Goal: Task Accomplishment & Management: Use online tool/utility

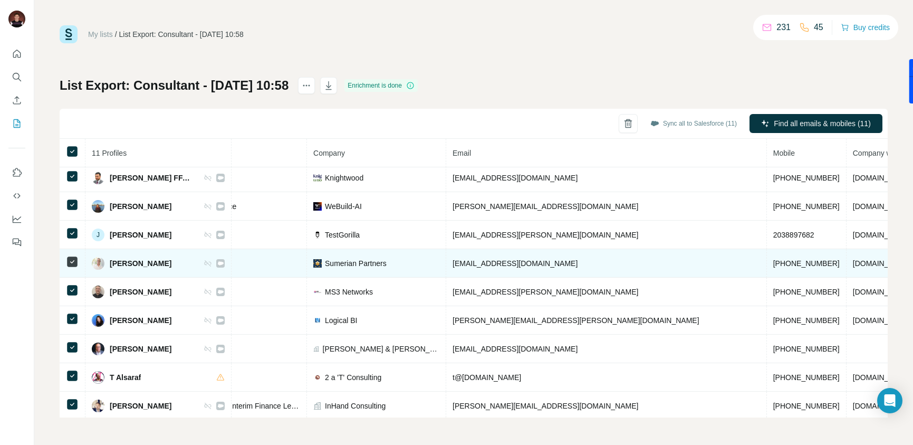
scroll to position [63, 188]
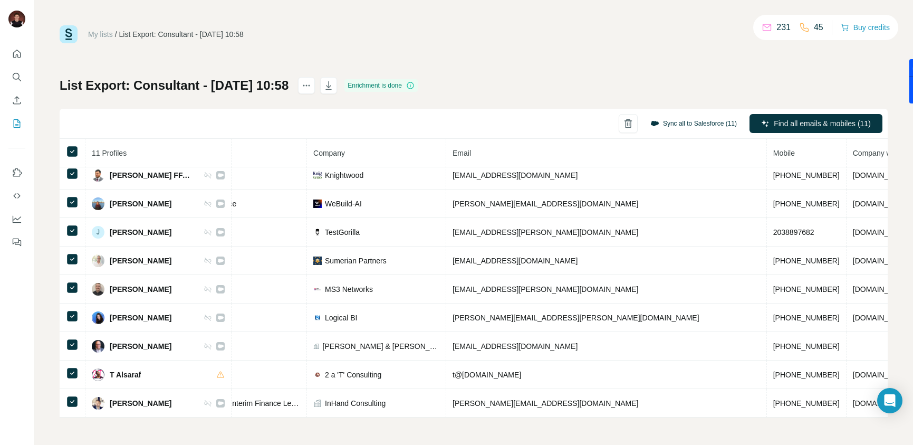
click at [673, 122] on button "Sync all to Salesforce (11)" at bounding box center [693, 123] width 101 height 16
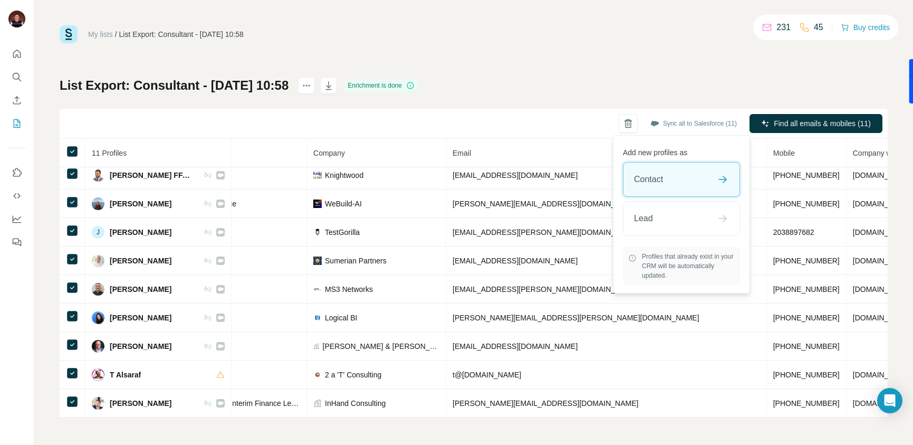
click at [675, 182] on div "Contact" at bounding box center [681, 179] width 116 height 34
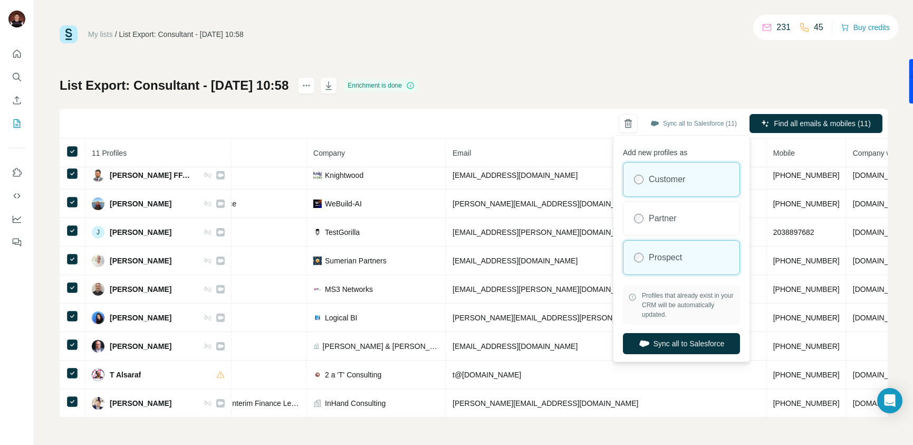
click at [656, 256] on label "Prospect" at bounding box center [665, 257] width 33 height 13
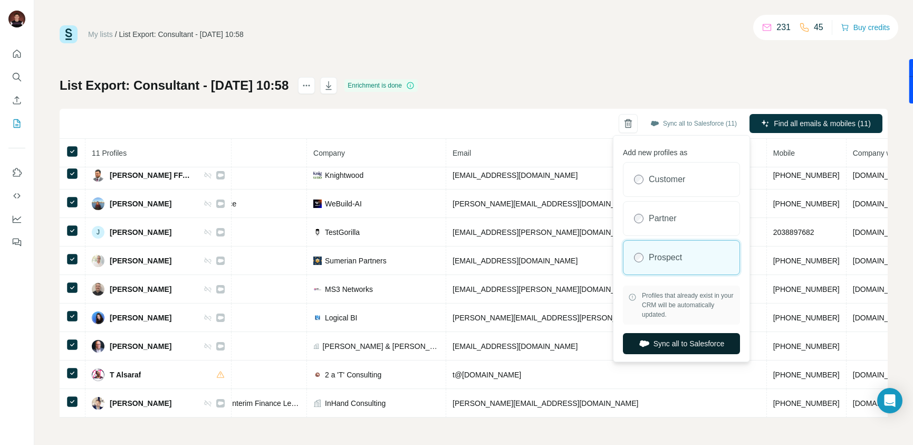
click at [664, 340] on button "Sync all to Salesforce" at bounding box center [681, 343] width 117 height 21
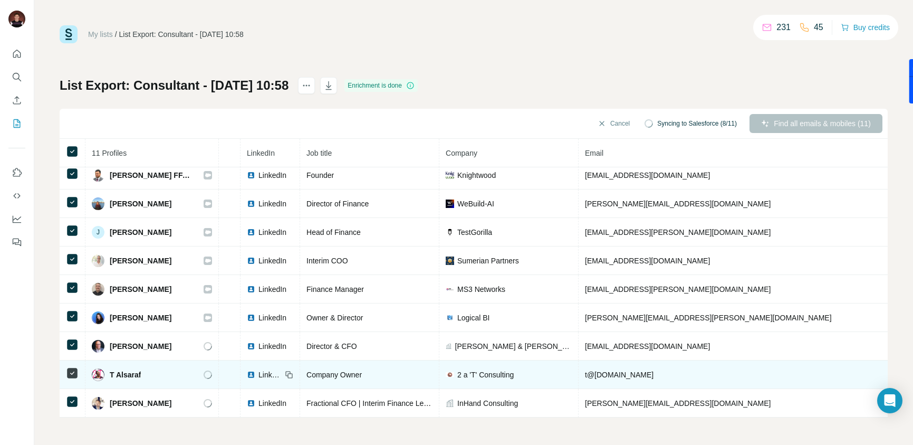
scroll to position [63, 0]
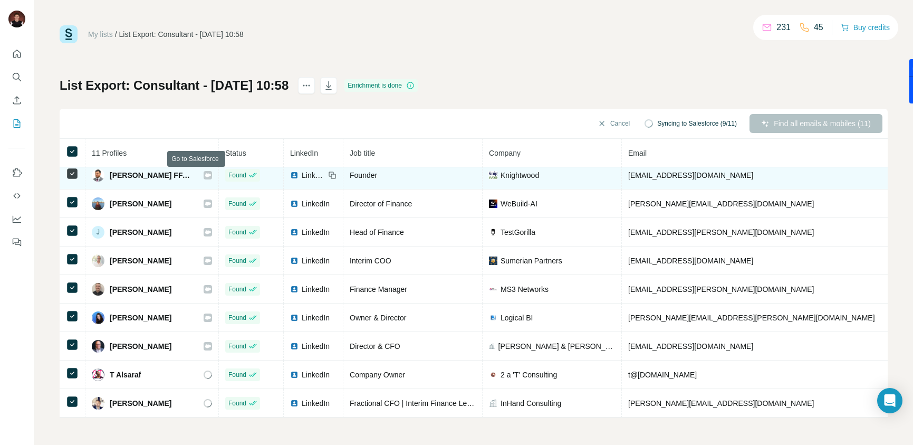
click at [205, 175] on icon at bounding box center [208, 175] width 6 height 4
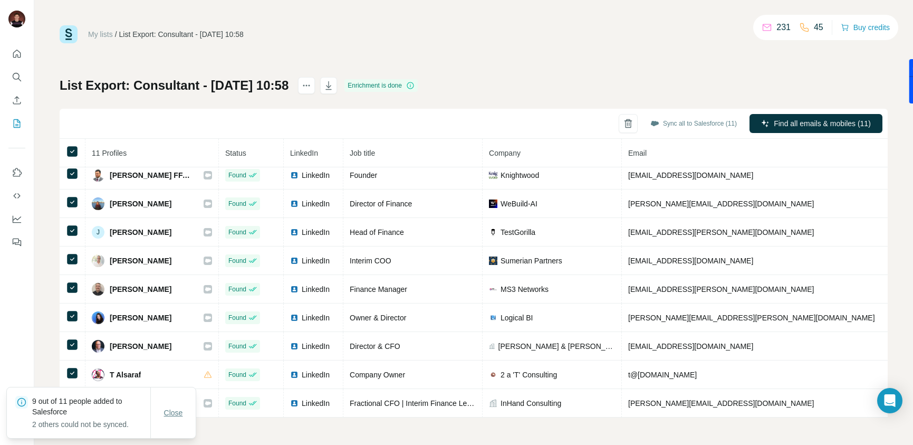
click at [175, 417] on span "Close" at bounding box center [173, 412] width 19 height 11
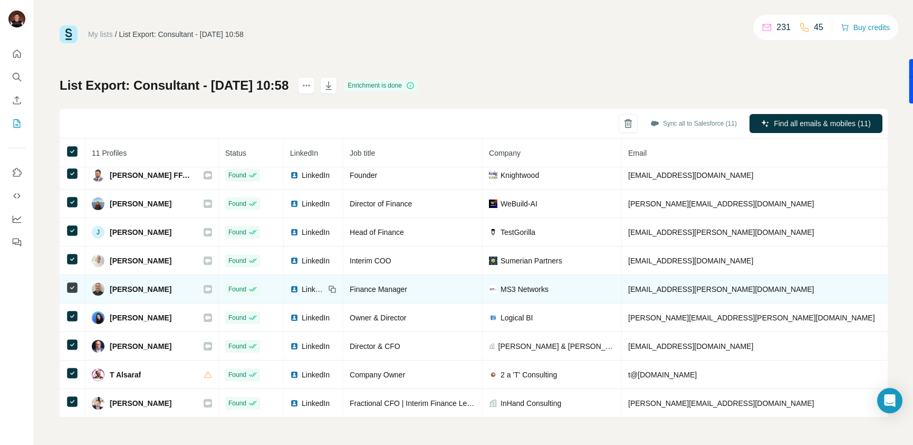
scroll to position [0, 0]
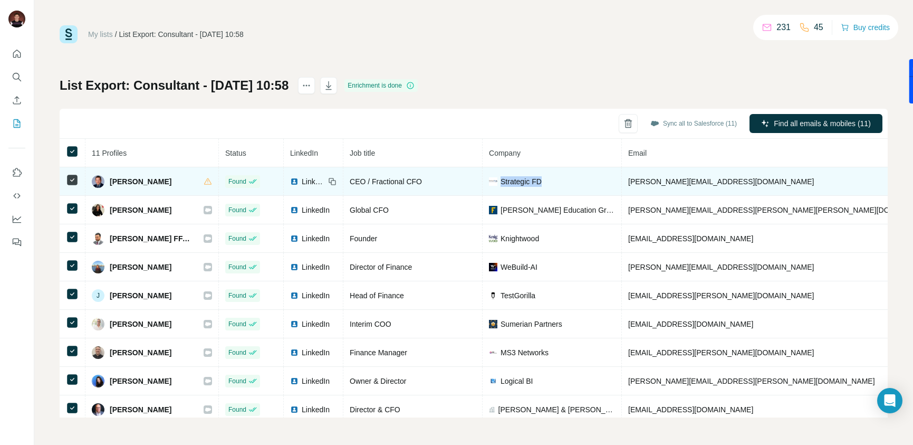
drag, startPoint x: 531, startPoint y: 180, endPoint x: 491, endPoint y: 182, distance: 39.6
click at [500, 182] on span "Strategic FD" at bounding box center [520, 181] width 41 height 11
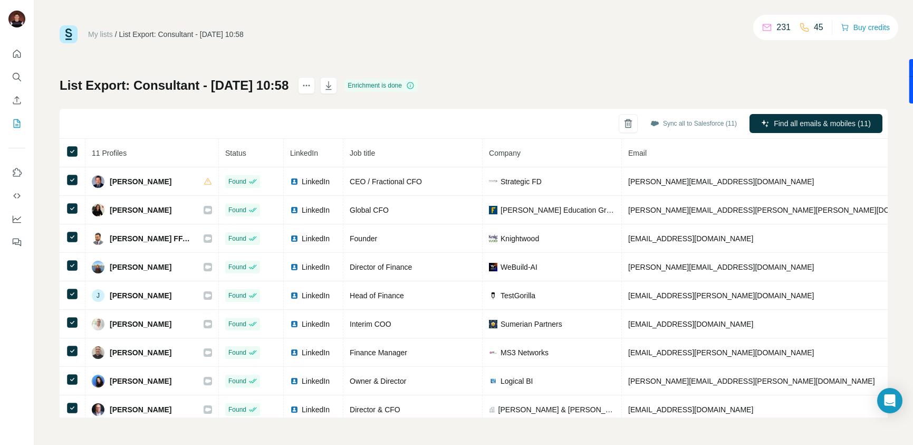
click at [455, 123] on div "Sync all to Salesforce (11) Find all emails & mobiles (11)" at bounding box center [474, 124] width 828 height 30
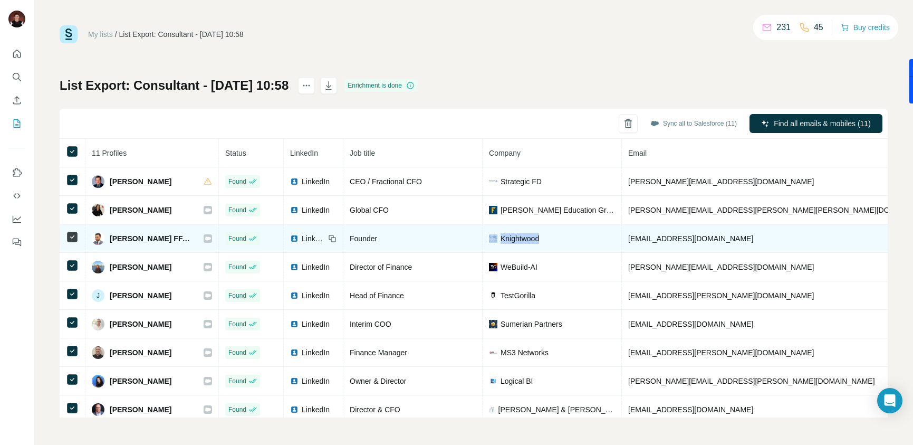
drag, startPoint x: 542, startPoint y: 237, endPoint x: 482, endPoint y: 238, distance: 59.6
click at [489, 239] on div "Knightwood" at bounding box center [552, 238] width 126 height 11
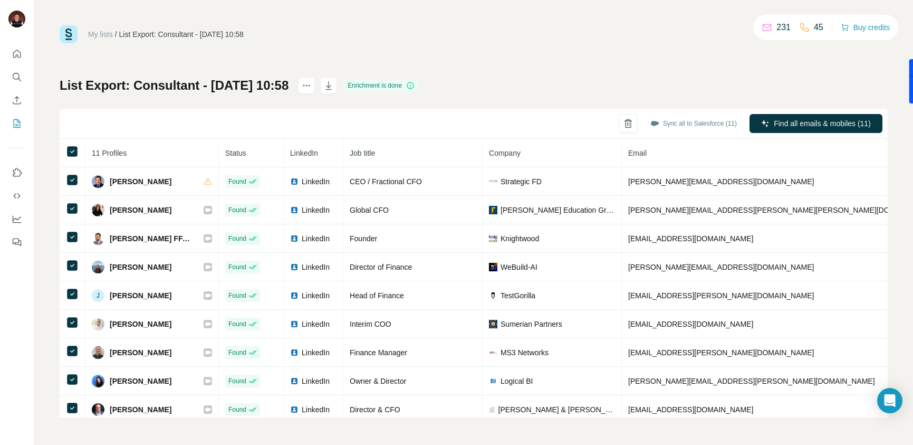
click at [467, 121] on div "Sync all to Salesforce (11) Find all emails & mobiles (11)" at bounding box center [474, 124] width 828 height 30
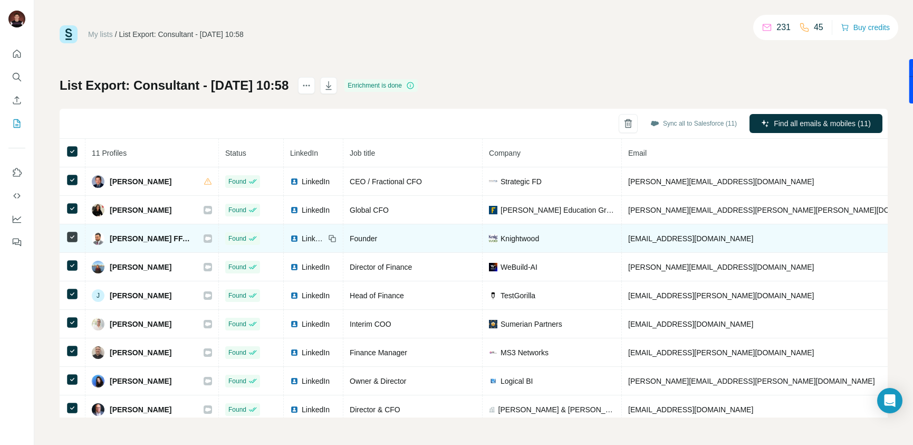
click at [328, 238] on icon at bounding box center [332, 238] width 8 height 8
click at [302, 240] on span "LinkedIn" at bounding box center [313, 238] width 23 height 11
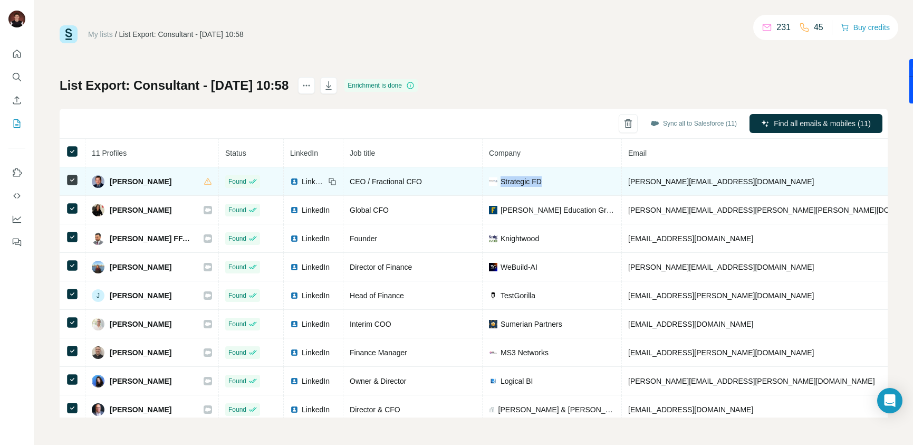
drag, startPoint x: 540, startPoint y: 182, endPoint x: 489, endPoint y: 180, distance: 51.2
click at [489, 180] on div "Strategic FD" at bounding box center [552, 181] width 126 height 11
copy span "Strategic FD"
click at [329, 182] on icon at bounding box center [331, 180] width 5 height 5
click at [328, 181] on icon at bounding box center [332, 181] width 8 height 8
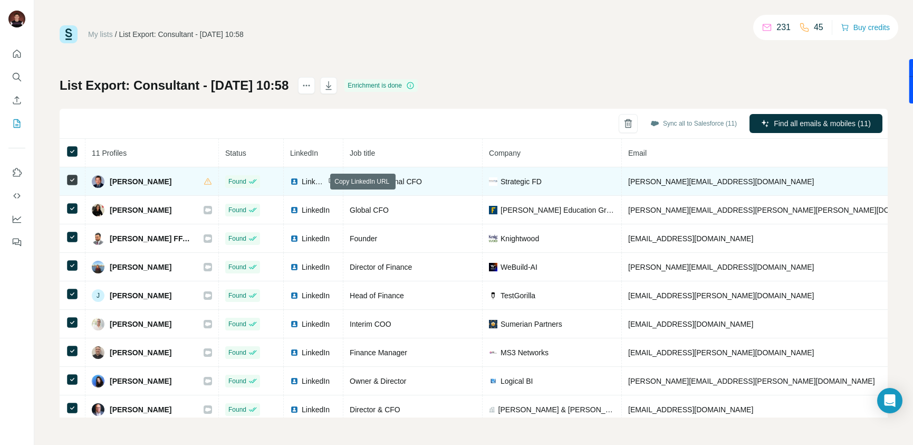
click at [302, 179] on span "LinkedIn" at bounding box center [313, 181] width 23 height 11
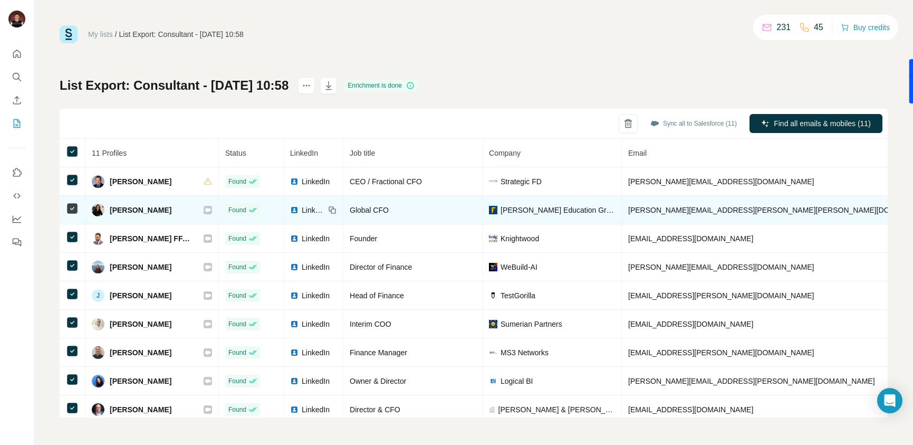
click at [302, 210] on span "LinkedIn" at bounding box center [313, 210] width 23 height 11
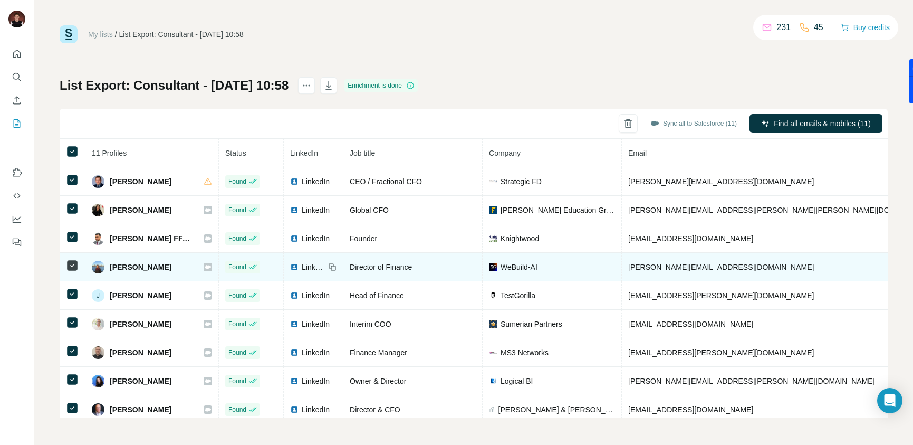
click at [302, 264] on span "LinkedIn" at bounding box center [313, 267] width 23 height 11
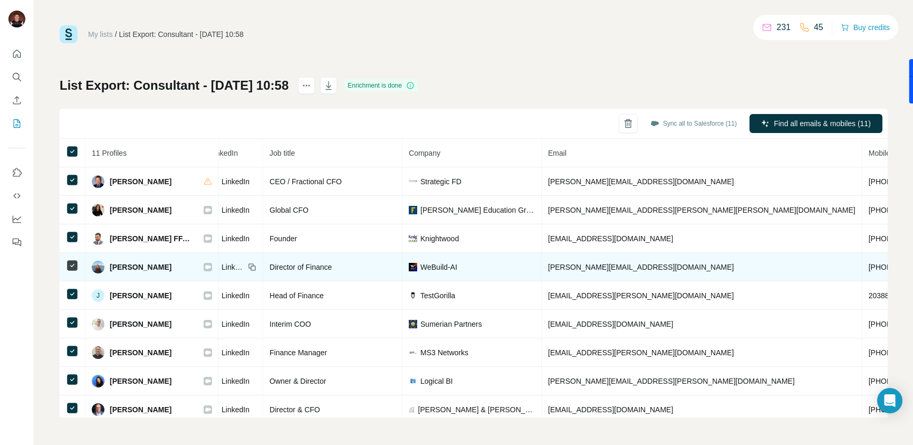
scroll to position [0, 176]
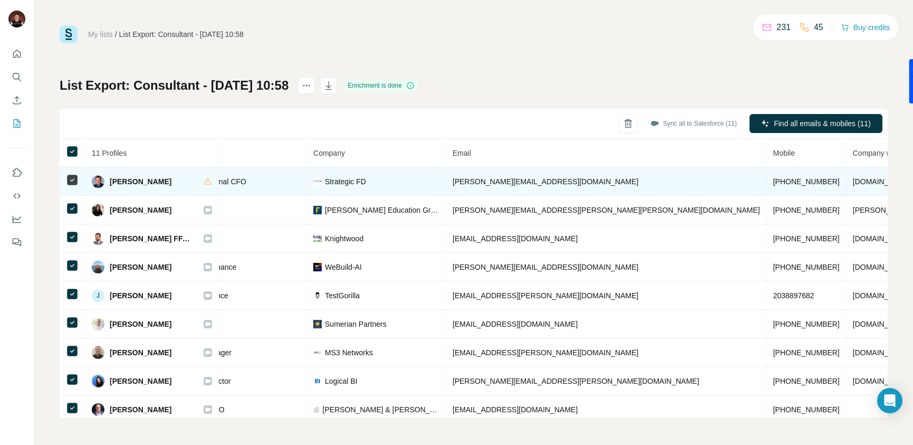
drag, startPoint x: 653, startPoint y: 182, endPoint x: 664, endPoint y: 183, distance: 11.1
click at [853, 183] on span "[DOMAIN_NAME]" at bounding box center [882, 181] width 59 height 8
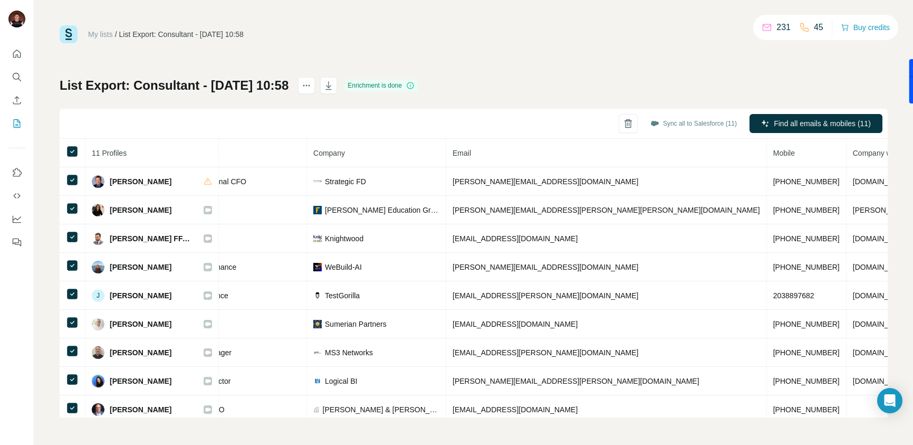
click at [846, 162] on th "Company website" at bounding box center [912, 153] width 133 height 28
click at [853, 155] on span "Company website" at bounding box center [882, 153] width 59 height 8
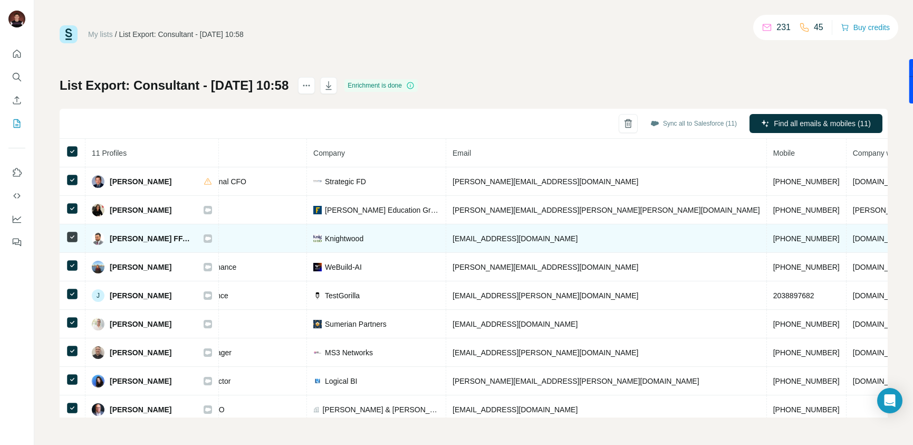
drag, startPoint x: 717, startPoint y: 238, endPoint x: 650, endPoint y: 237, distance: 67.0
click at [846, 237] on td "[DOMAIN_NAME]" at bounding box center [912, 238] width 133 height 28
copy span "[DOMAIN_NAME]"
